Goal: Task Accomplishment & Management: Use online tool/utility

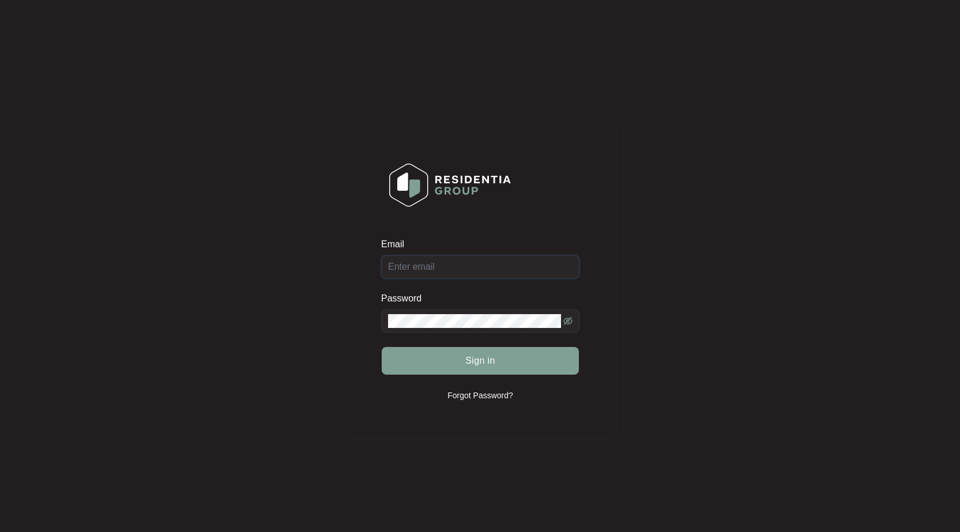
click at [482, 265] on input "Email" at bounding box center [480, 267] width 198 height 23
type input "[EMAIL_ADDRESS][DOMAIN_NAME]"
click at [490, 329] on span at bounding box center [480, 321] width 198 height 23
click at [382, 347] on button "Sign in" at bounding box center [480, 361] width 197 height 28
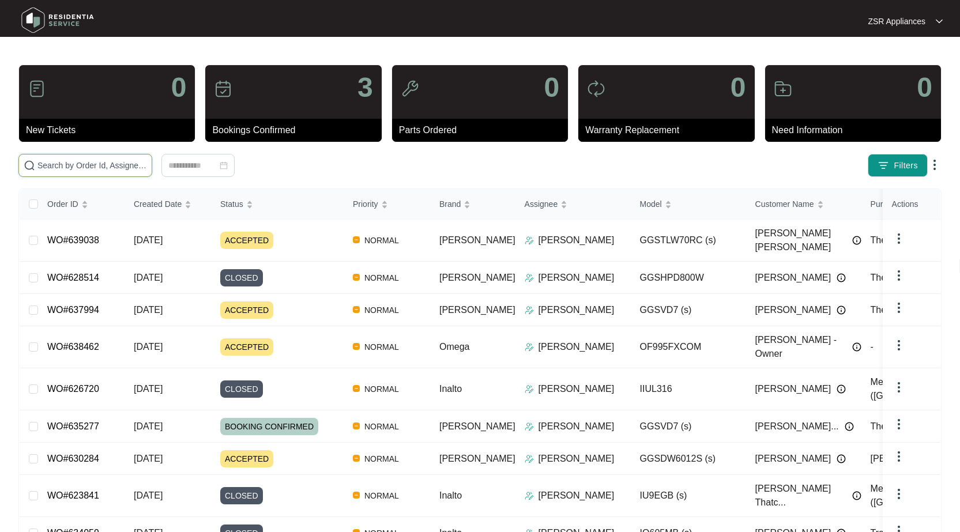
click at [118, 170] on input "text" at bounding box center [92, 165] width 110 height 13
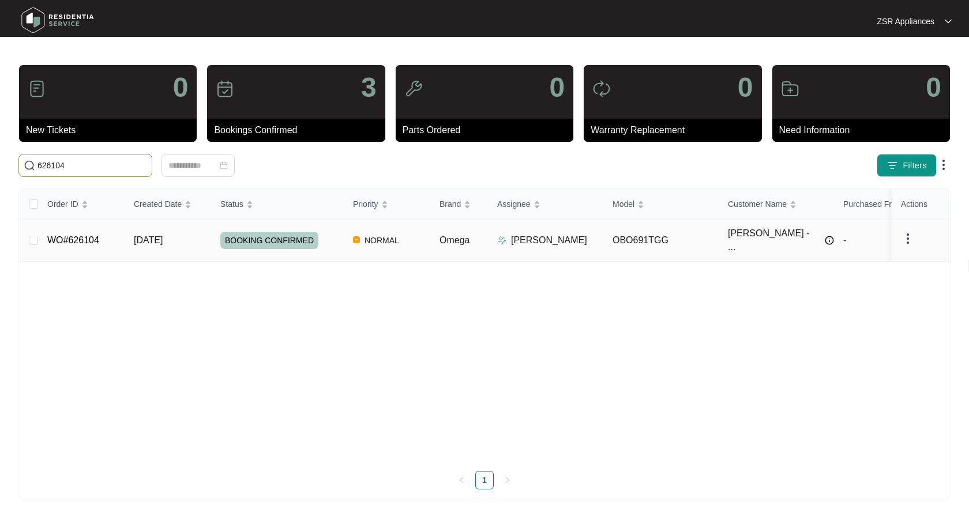
type input "626104"
click at [89, 235] on link "WO#626104" at bounding box center [73, 240] width 52 height 10
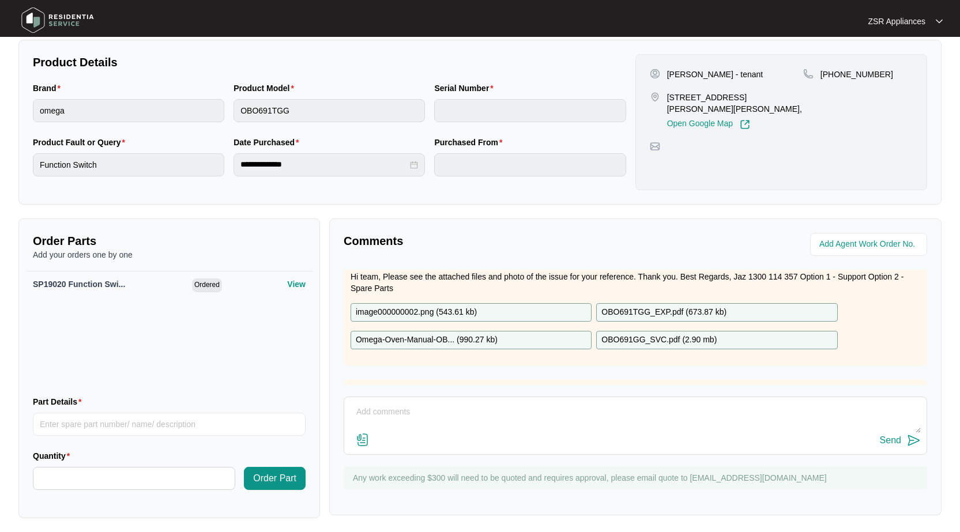
scroll to position [58, 0]
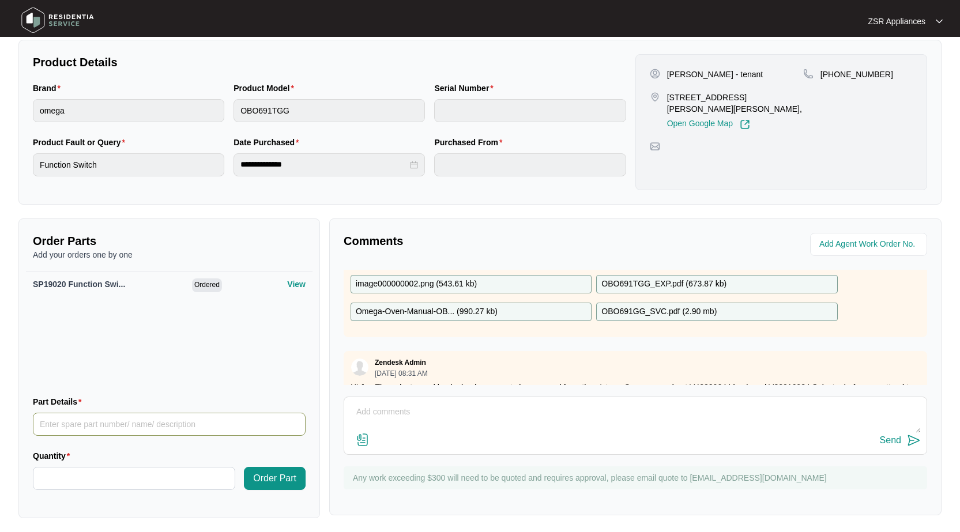
click at [186, 419] on input "Part Details" at bounding box center [169, 424] width 273 height 23
type input "Fan forced element"
type input "*"
click at [266, 474] on span "Order Part" at bounding box center [274, 479] width 43 height 14
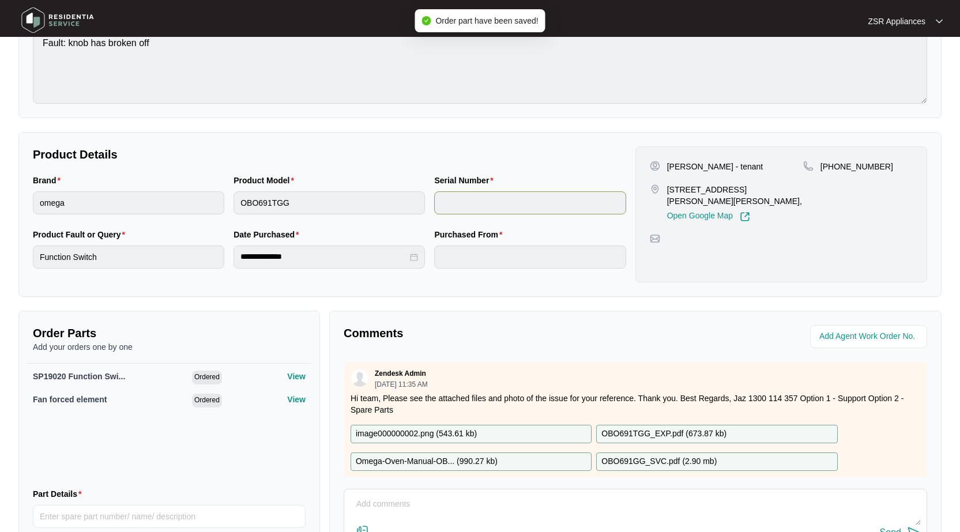
scroll to position [0, 0]
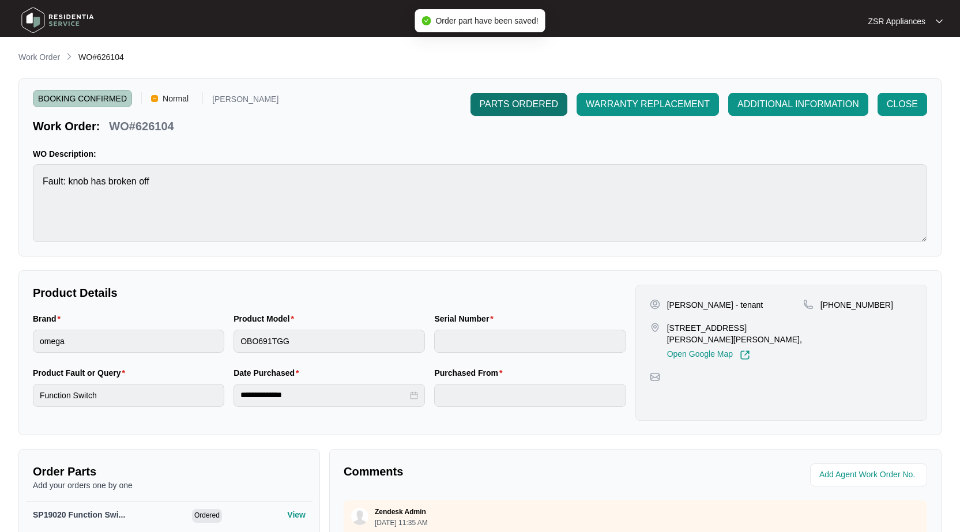
click at [536, 109] on span "PARTS ORDERED" at bounding box center [519, 104] width 78 height 14
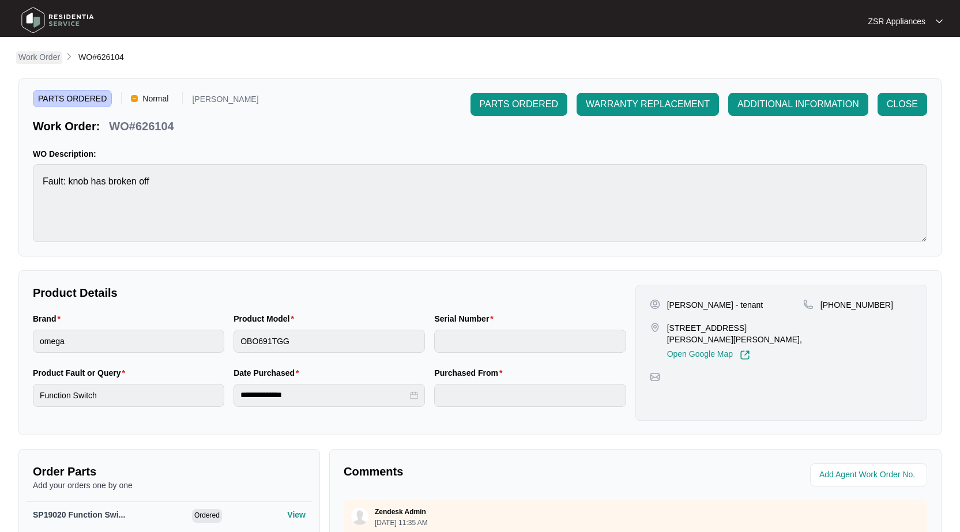
click at [35, 57] on p "Work Order" at bounding box center [39, 57] width 42 height 12
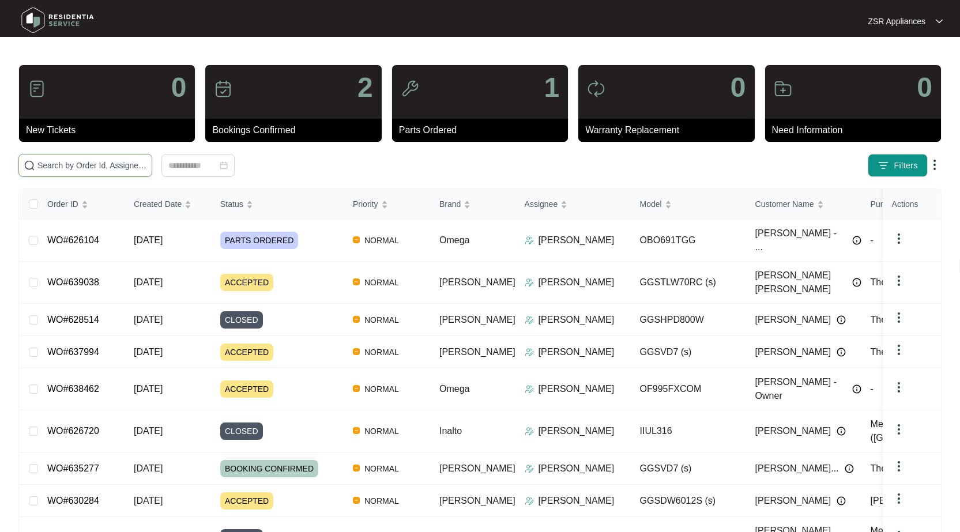
click at [119, 170] on input "text" at bounding box center [92, 165] width 110 height 13
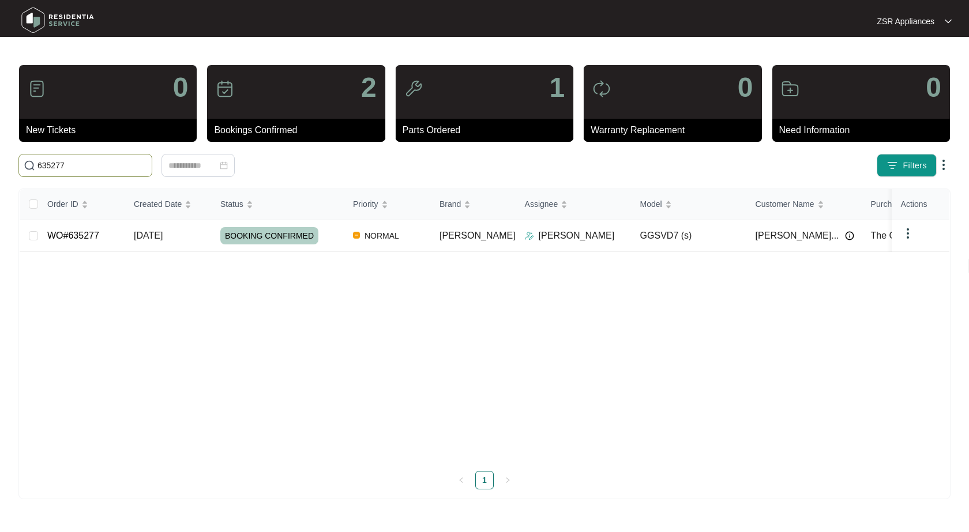
type input "635277"
click at [61, 231] on link "WO#635277" at bounding box center [73, 236] width 52 height 10
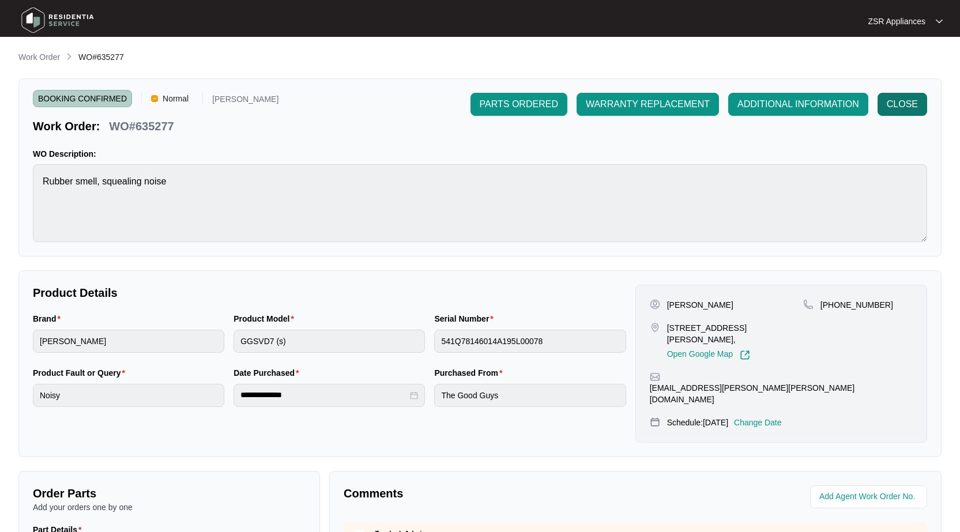
click at [914, 112] on button "CLOSE" at bounding box center [903, 104] width 50 height 23
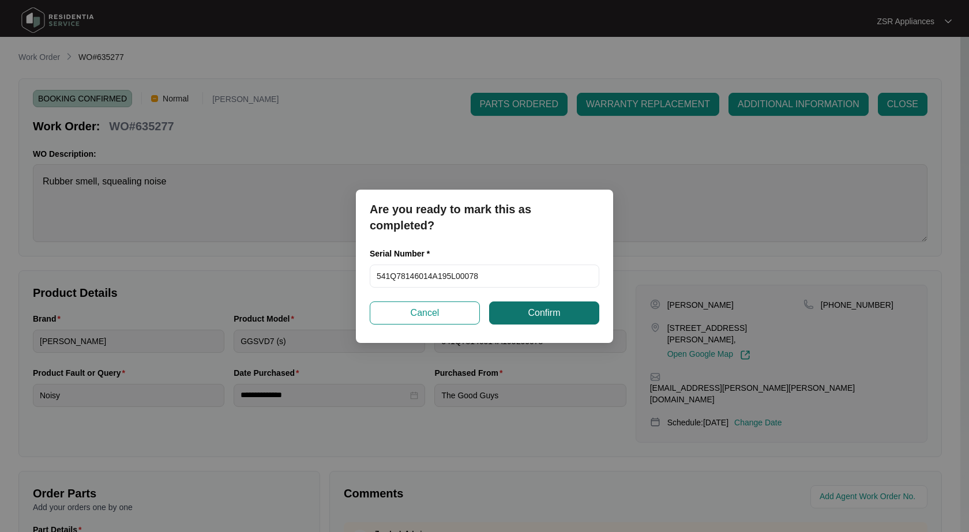
click at [554, 310] on span "Confirm" at bounding box center [544, 313] width 32 height 14
